Goal: Check status: Check status

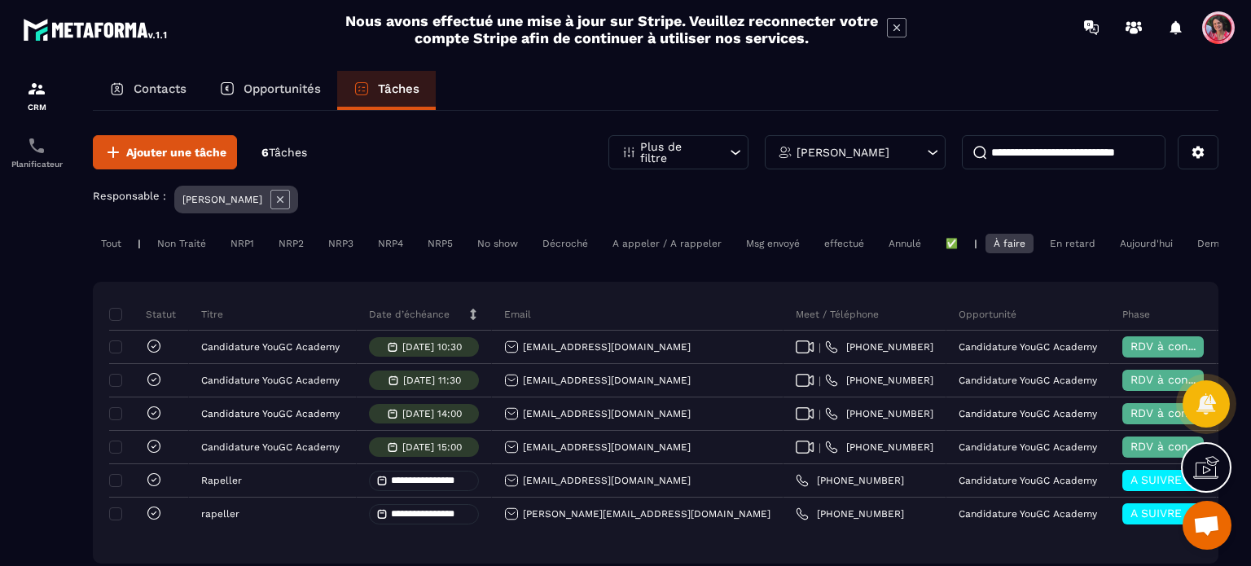
click at [282, 88] on p "Opportunités" at bounding box center [282, 88] width 77 height 15
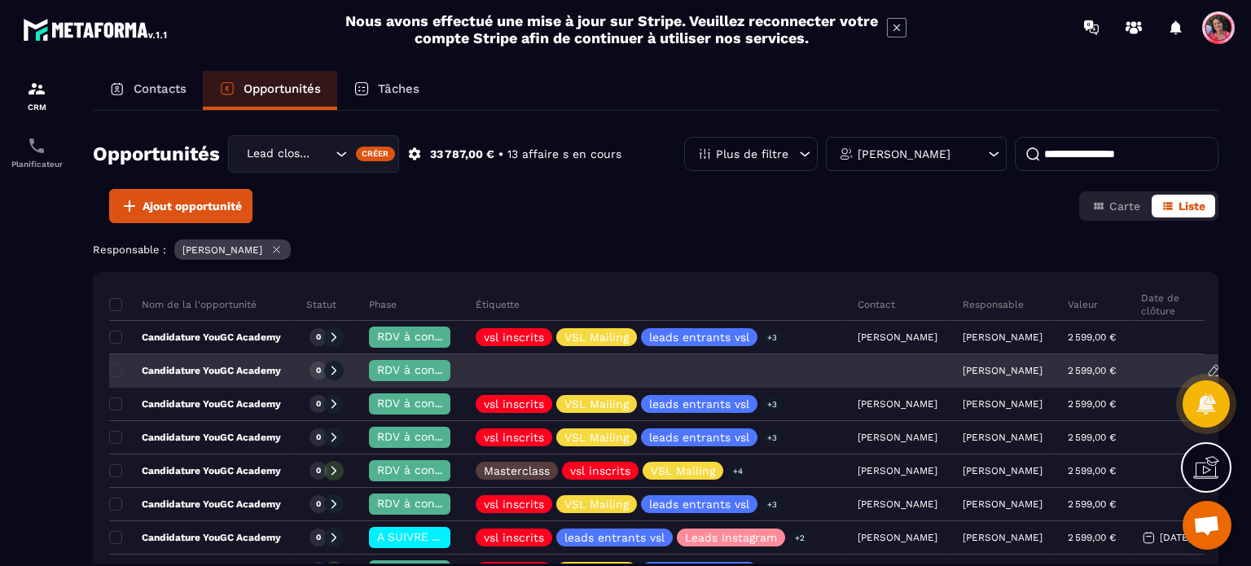
click at [178, 364] on p "Candidature YouGC Academy" at bounding box center [195, 370] width 172 height 13
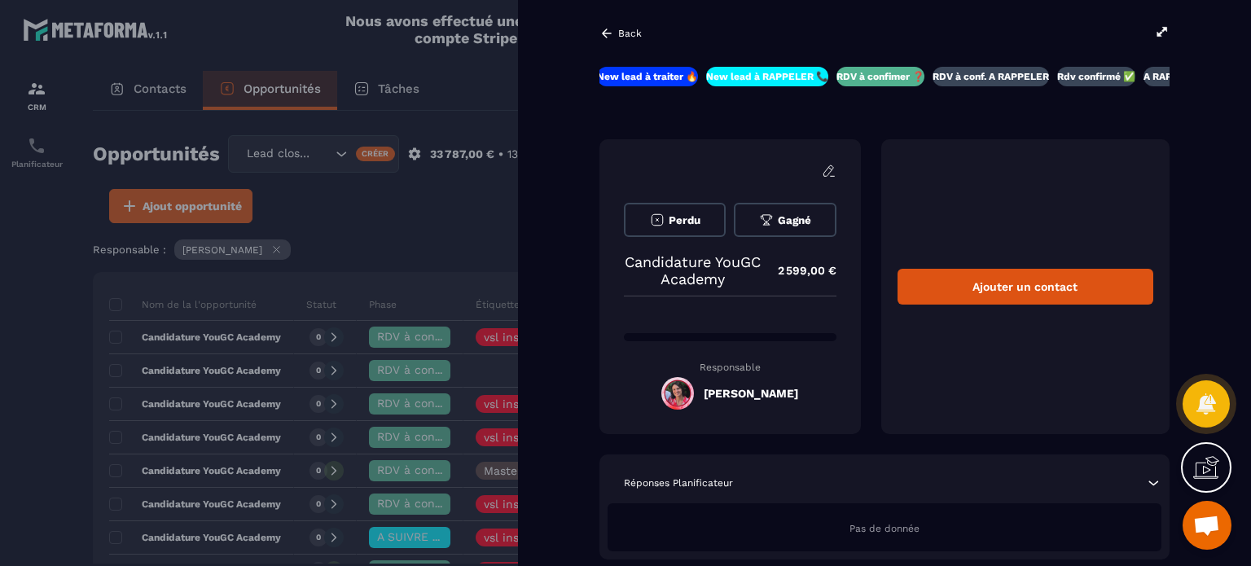
click at [618, 29] on p "Back" at bounding box center [630, 33] width 24 height 11
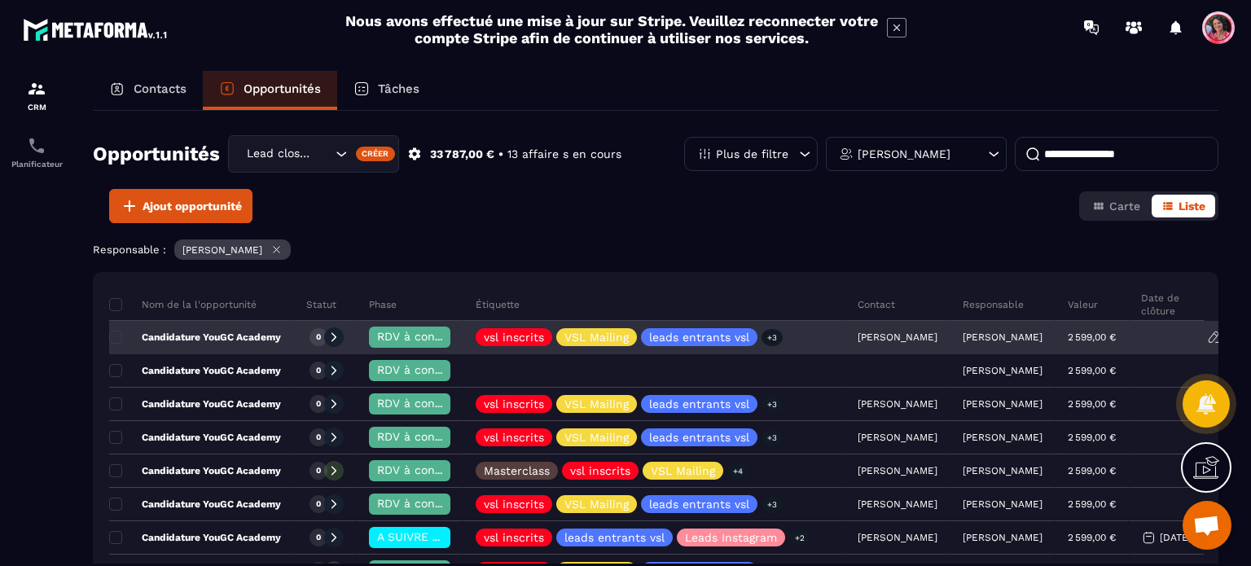
click at [198, 331] on p "Candidature YouGC Academy" at bounding box center [195, 337] width 172 height 13
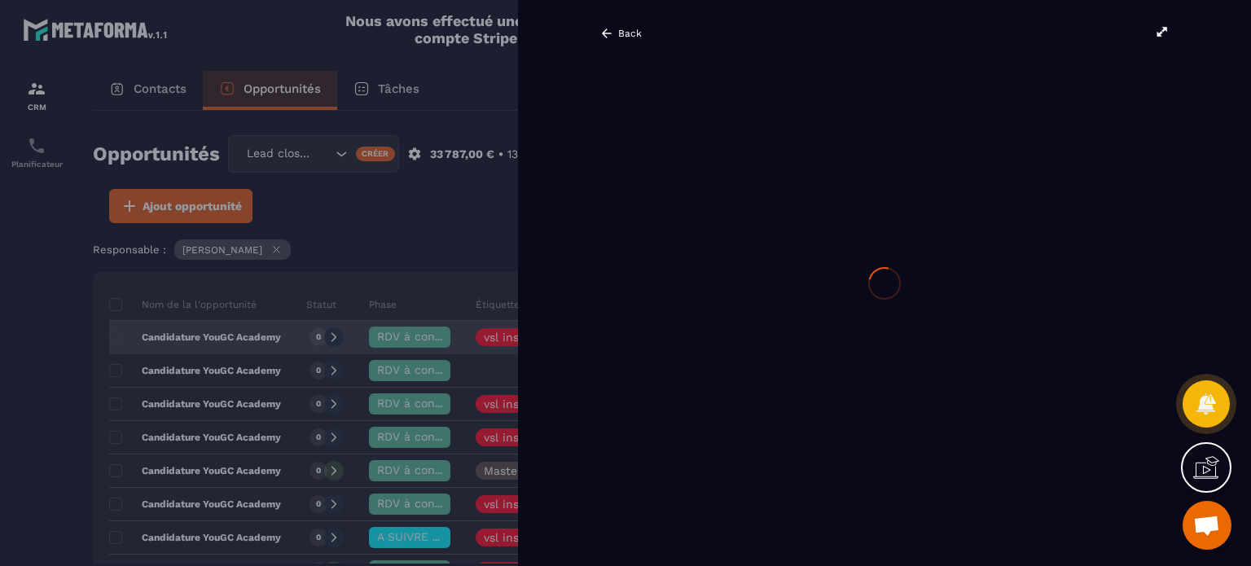
click at [198, 331] on div at bounding box center [625, 283] width 1251 height 566
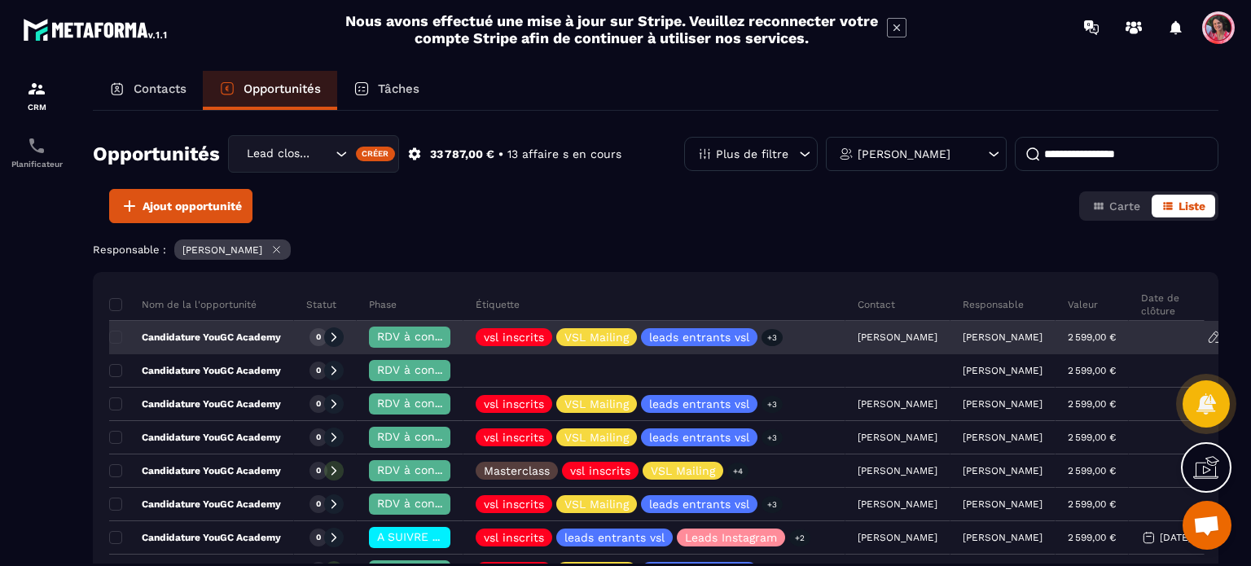
click at [248, 331] on p "Candidature YouGC Academy" at bounding box center [195, 337] width 172 height 13
